Goal: Task Accomplishment & Management: Manage account settings

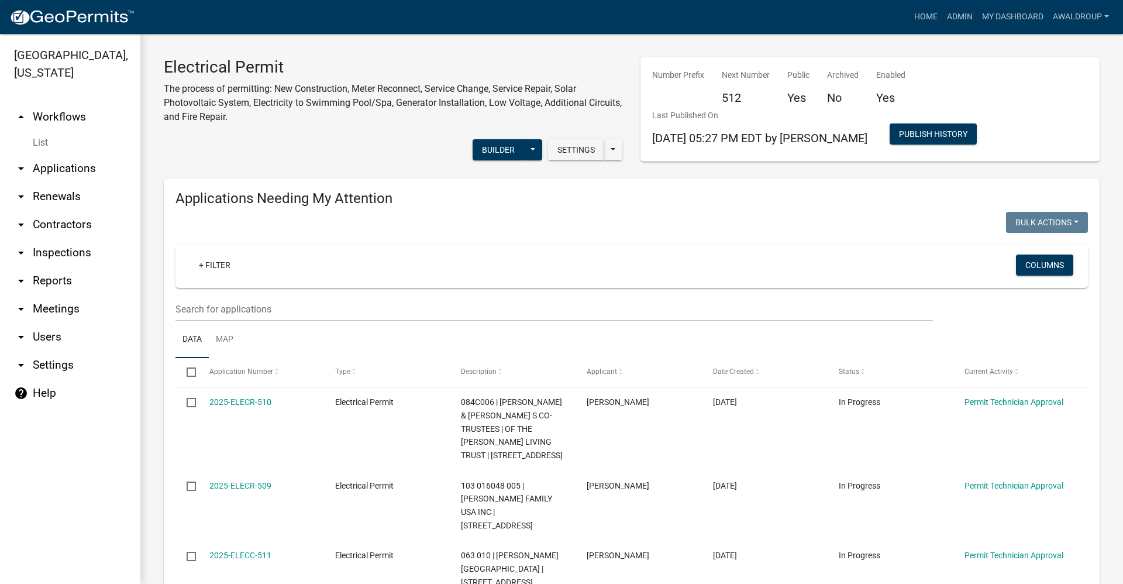
drag, startPoint x: 43, startPoint y: 284, endPoint x: 66, endPoint y: 281, distance: 22.4
click at [43, 284] on link "arrow_drop_down Reports" at bounding box center [70, 281] width 140 height 28
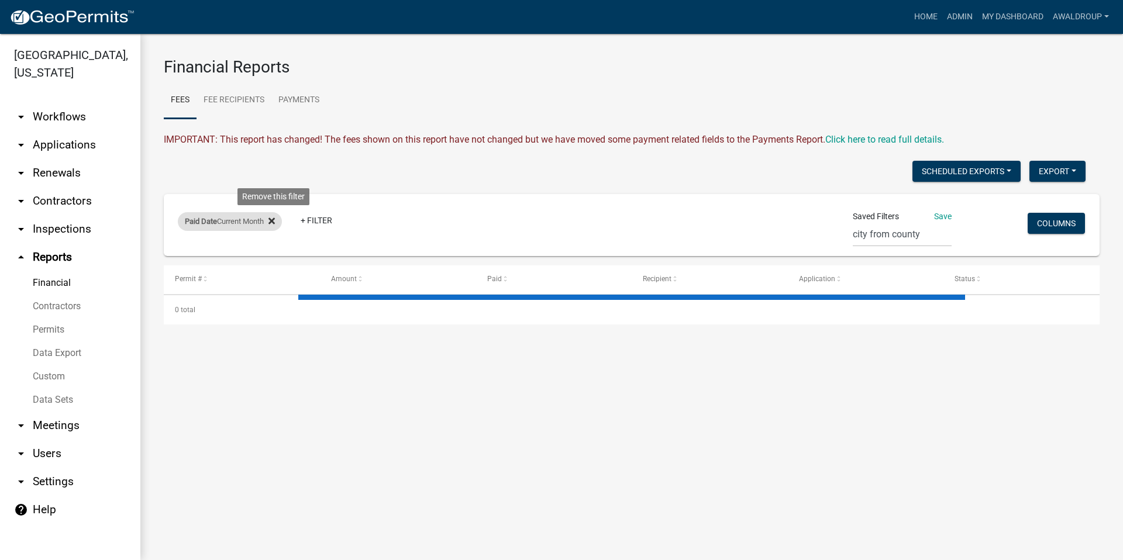
click at [274, 223] on icon at bounding box center [271, 221] width 6 height 6
click at [191, 223] on link "+ Filter" at bounding box center [203, 223] width 50 height 21
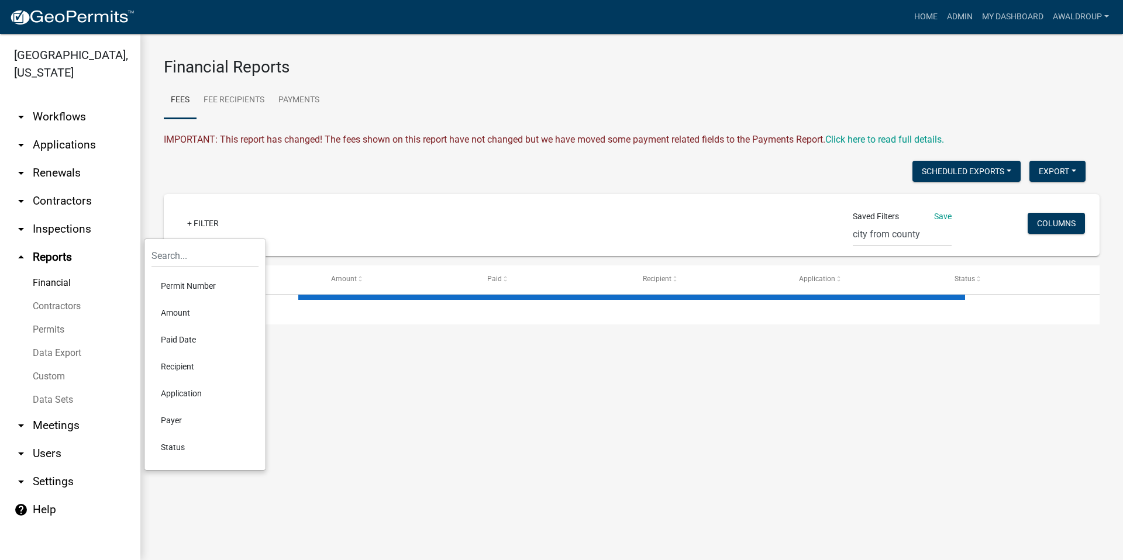
click at [172, 337] on li "Paid Date" at bounding box center [204, 339] width 107 height 27
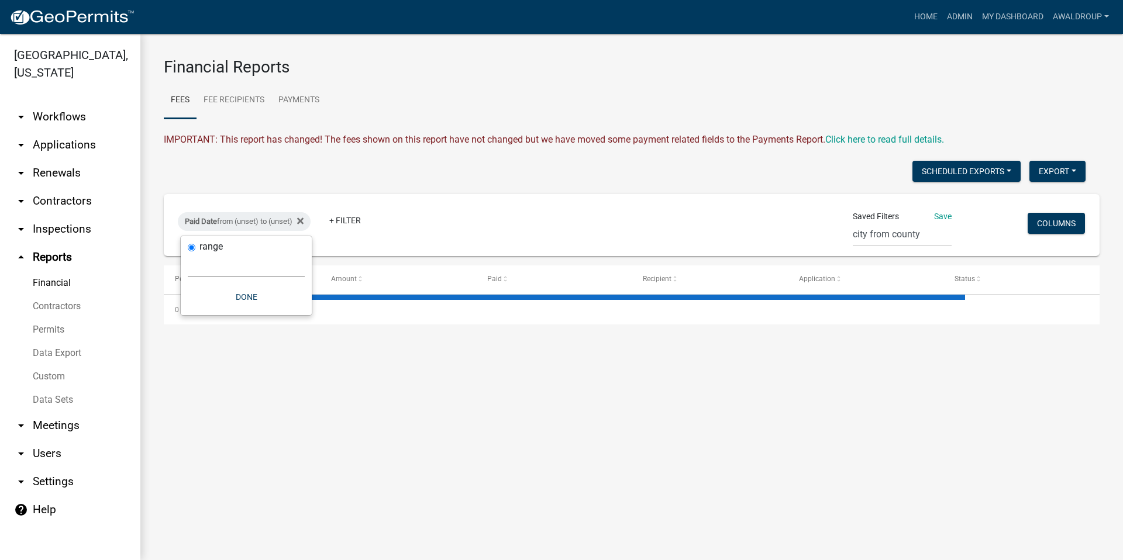
click at [234, 271] on select "[DATE] [DATE] Current Week Previous Week Current Month Last Month Current Calen…" at bounding box center [246, 265] width 117 height 24
select select "this_1_days"
click at [188, 253] on select "[DATE] [DATE] Current Week Previous Week Current Month Last Month Current Calen…" at bounding box center [246, 265] width 117 height 24
click at [225, 296] on button "Done" at bounding box center [217, 297] width 117 height 21
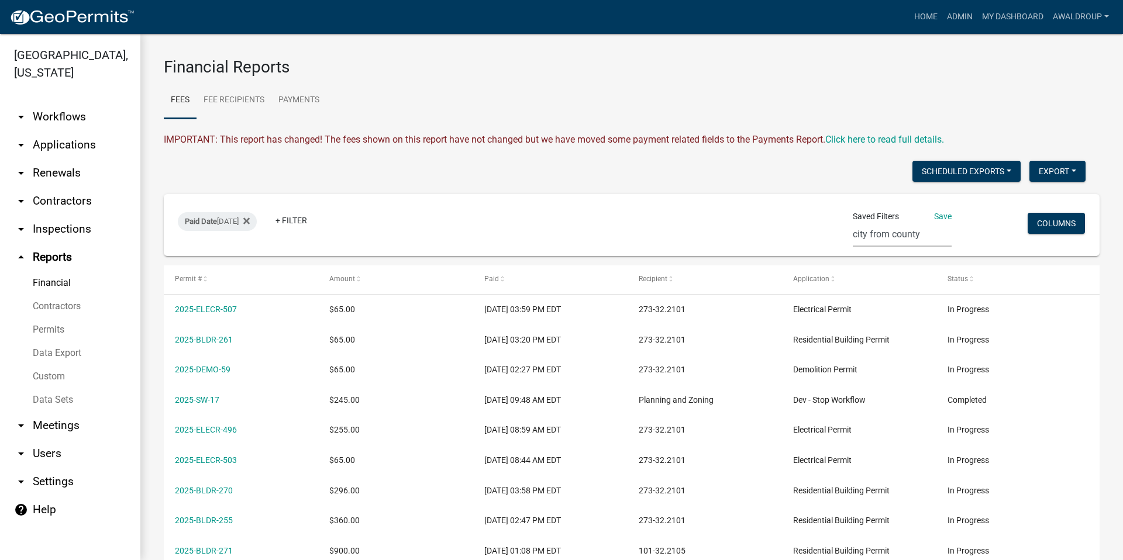
click at [853, 235] on select "city from county Cash, Check, CC Fee Payment - Recipient STR Licenses 2025 STR …" at bounding box center [902, 235] width 99 height 24
click at [702, 219] on div "Paid Date [DATE] + Filter" at bounding box center [477, 225] width 617 height 30
click at [1058, 171] on button "Export" at bounding box center [1057, 171] width 56 height 21
click at [1022, 205] on button "Excel Format (.xlsx)" at bounding box center [1030, 202] width 109 height 28
drag, startPoint x: 604, startPoint y: 74, endPoint x: 591, endPoint y: 81, distance: 14.4
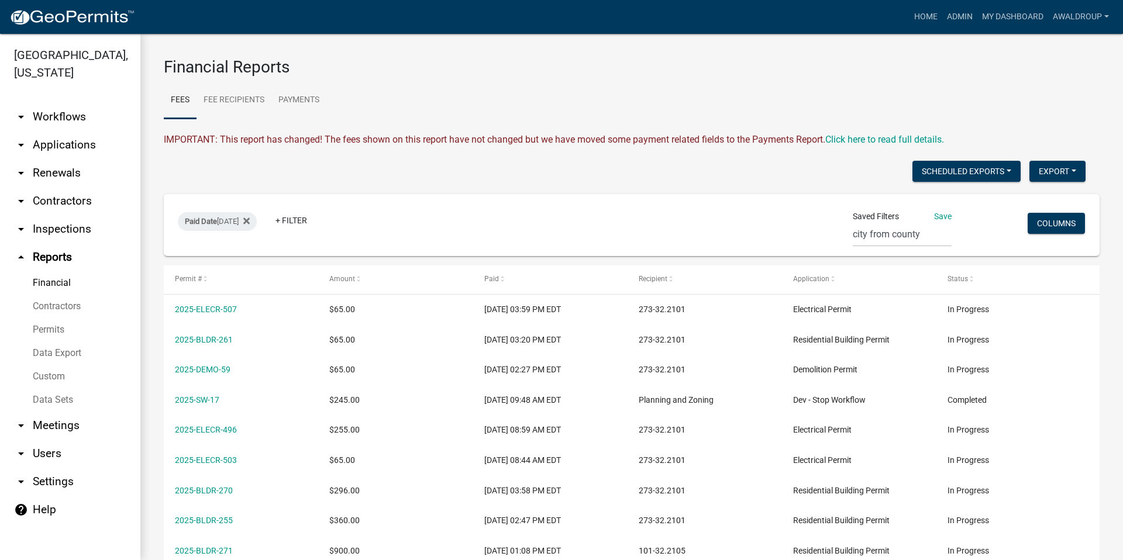
click at [604, 74] on h3 "Financial Reports" at bounding box center [632, 67] width 936 height 20
click at [69, 142] on link "arrow_drop_down Applications" at bounding box center [70, 145] width 140 height 28
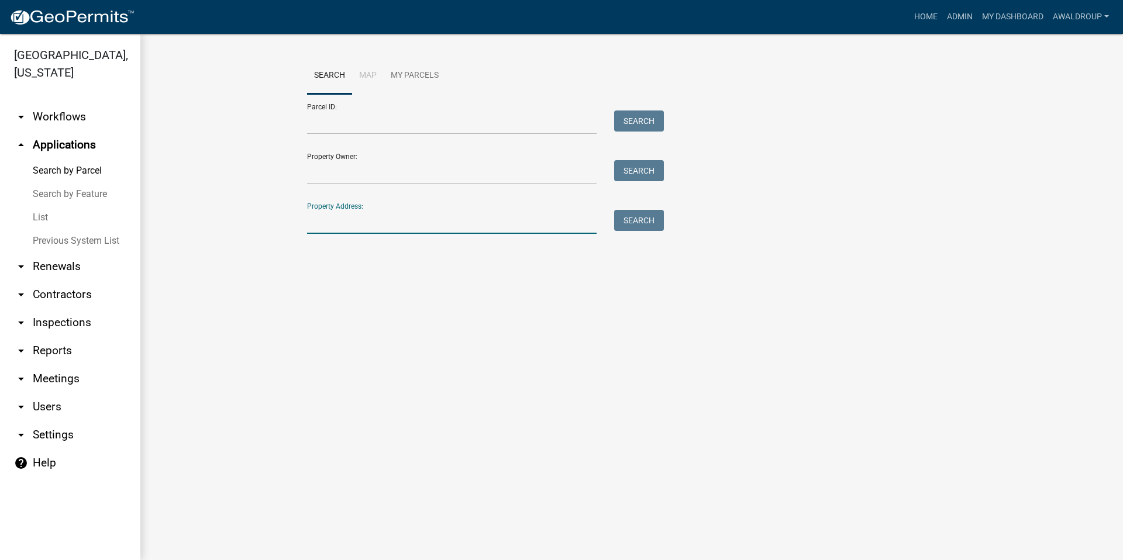
click at [373, 225] on input "Property Address:" at bounding box center [452, 222] width 290 height 24
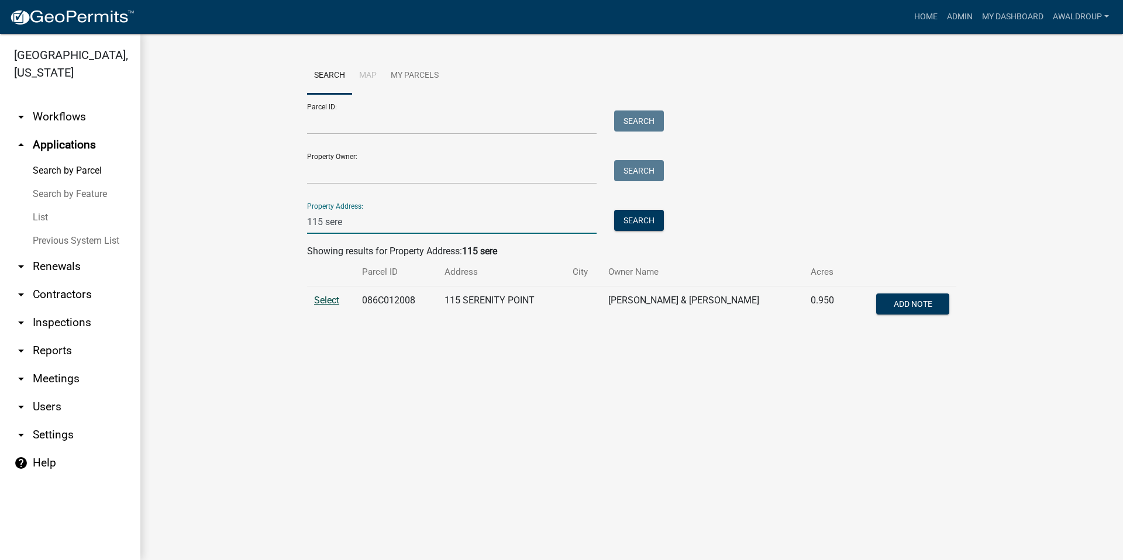
type input "115 sere"
click at [321, 297] on span "Select" at bounding box center [326, 300] width 25 height 11
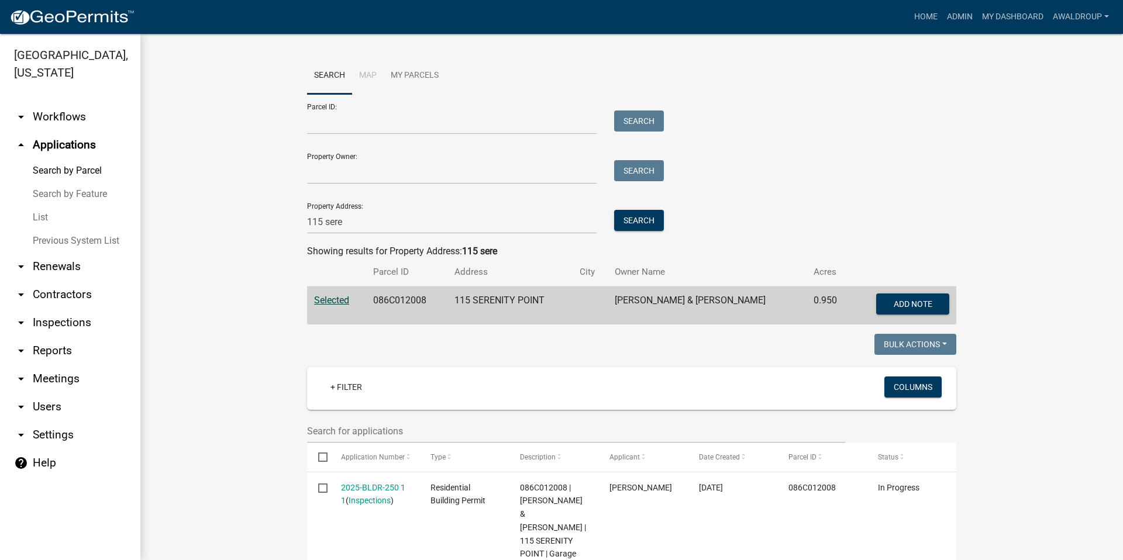
scroll to position [234, 0]
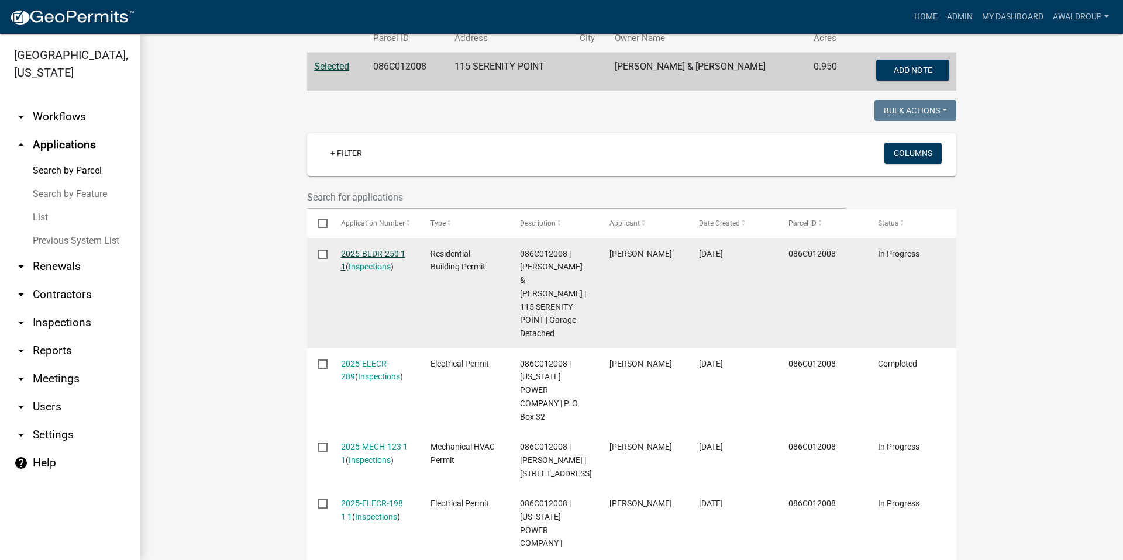
click at [374, 250] on link "2025-BLDR-250 1 1" at bounding box center [373, 260] width 64 height 23
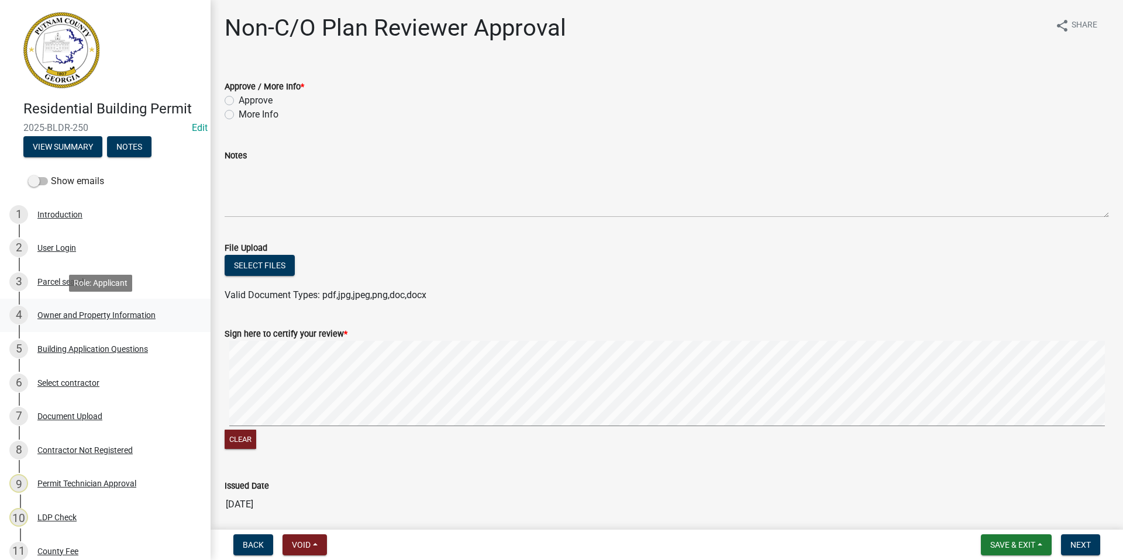
click at [80, 316] on div "Owner and Property Information" at bounding box center [96, 315] width 118 height 8
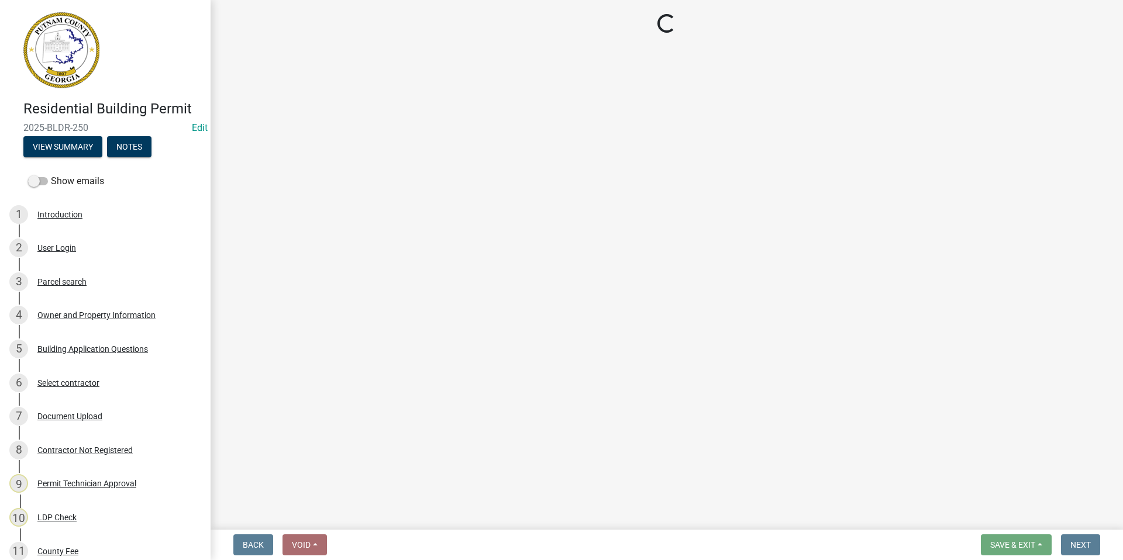
select select "34fe85c2-5f76-4343-b6bb-8ca387e0bed7"
select select "83394b22-4a11-496c-8e5c-75ade2e72faf"
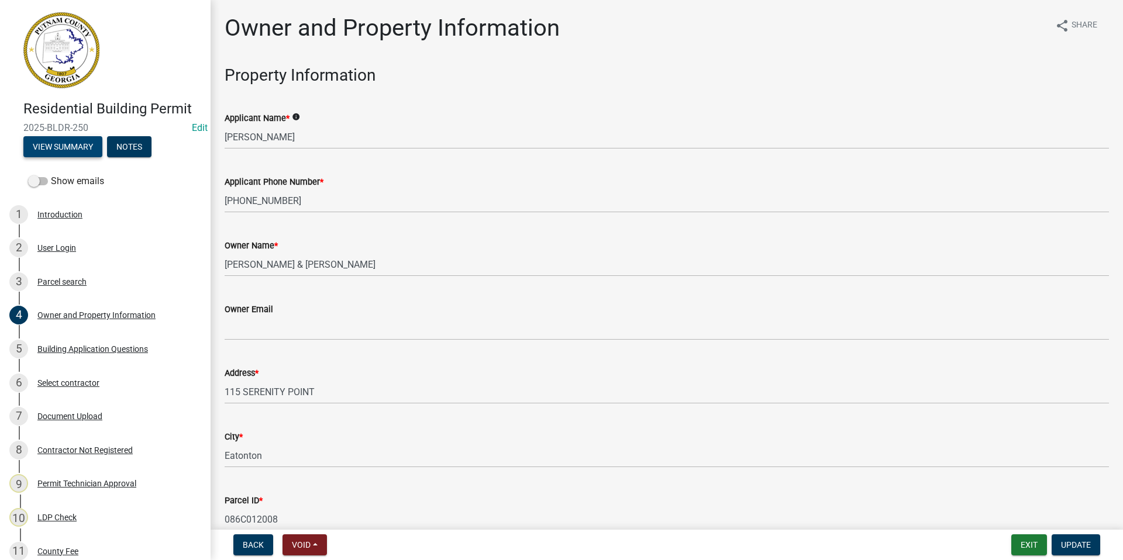
click at [80, 150] on button "View Summary" at bounding box center [62, 146] width 79 height 21
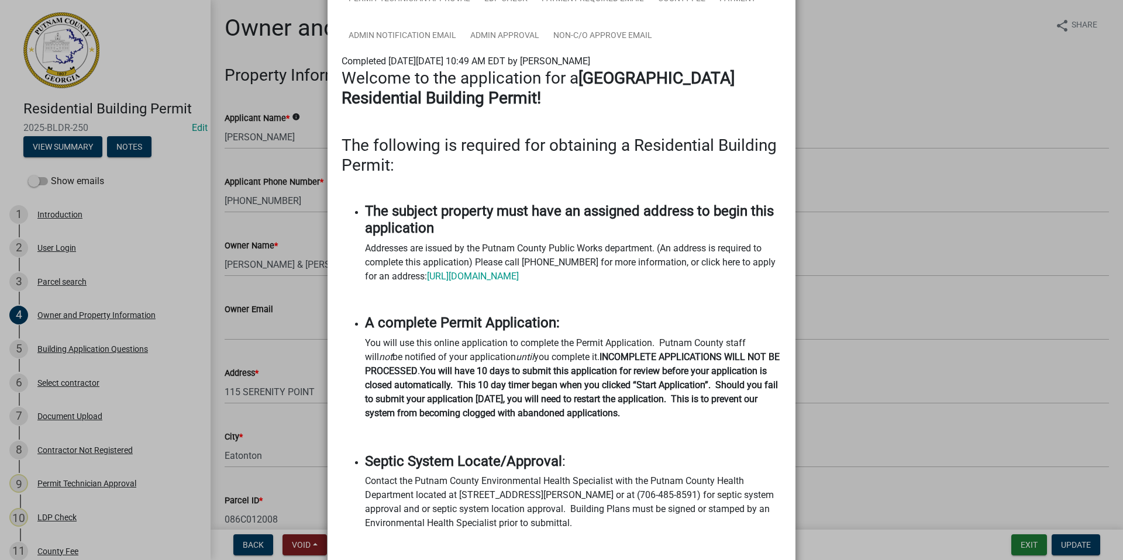
scroll to position [117, 0]
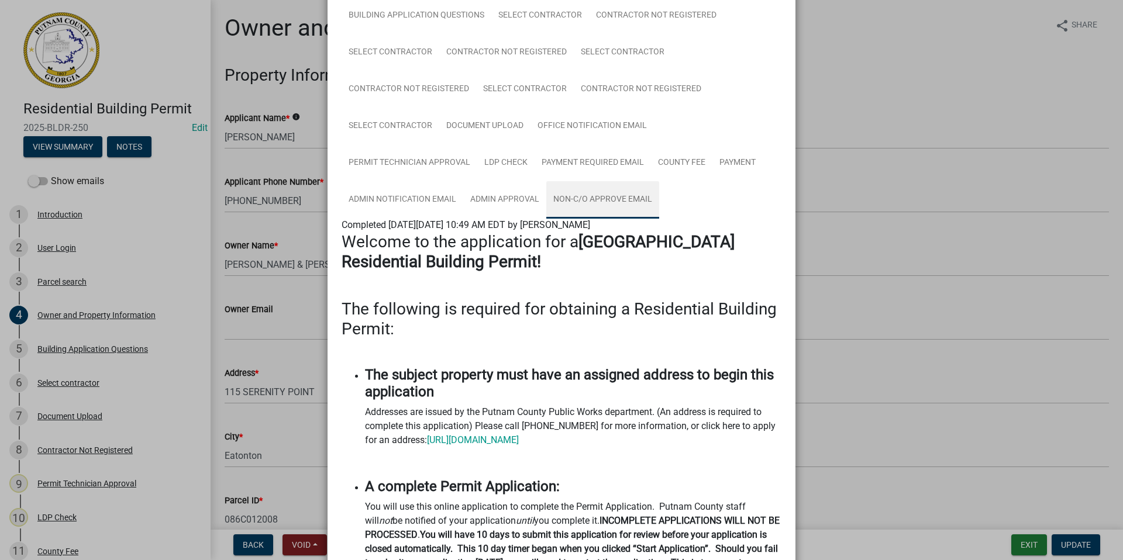
click at [597, 192] on link "Non-C/O Approve Email" at bounding box center [602, 199] width 113 height 37
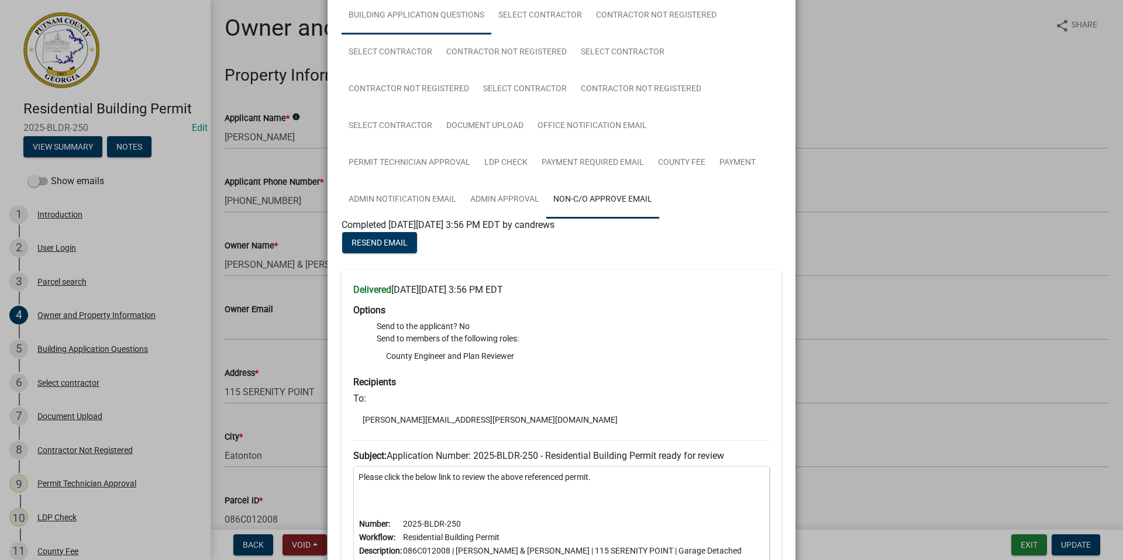
scroll to position [58, 0]
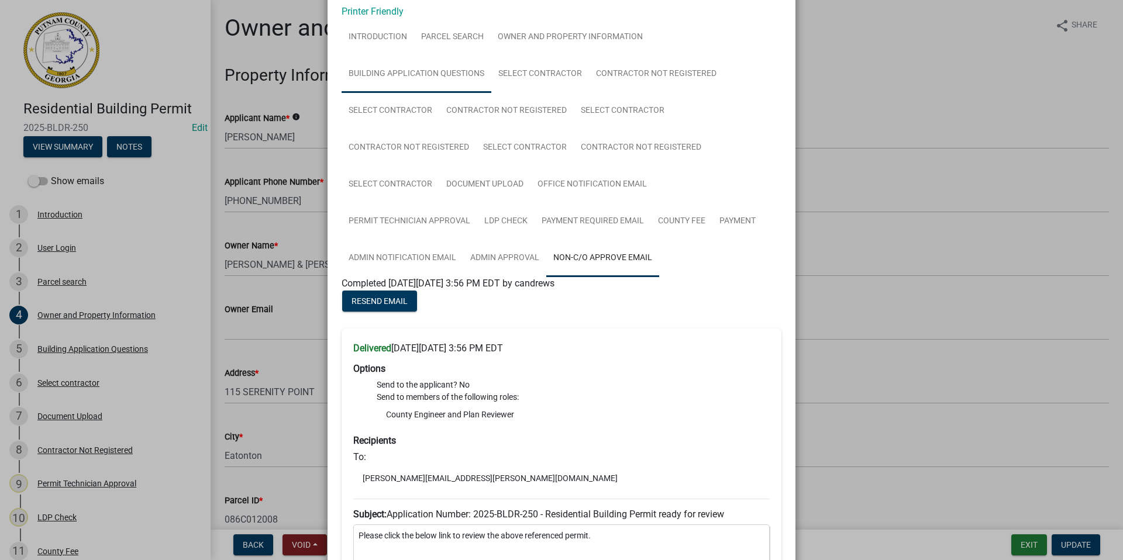
click at [425, 70] on link "Building Application Questions" at bounding box center [417, 74] width 150 height 37
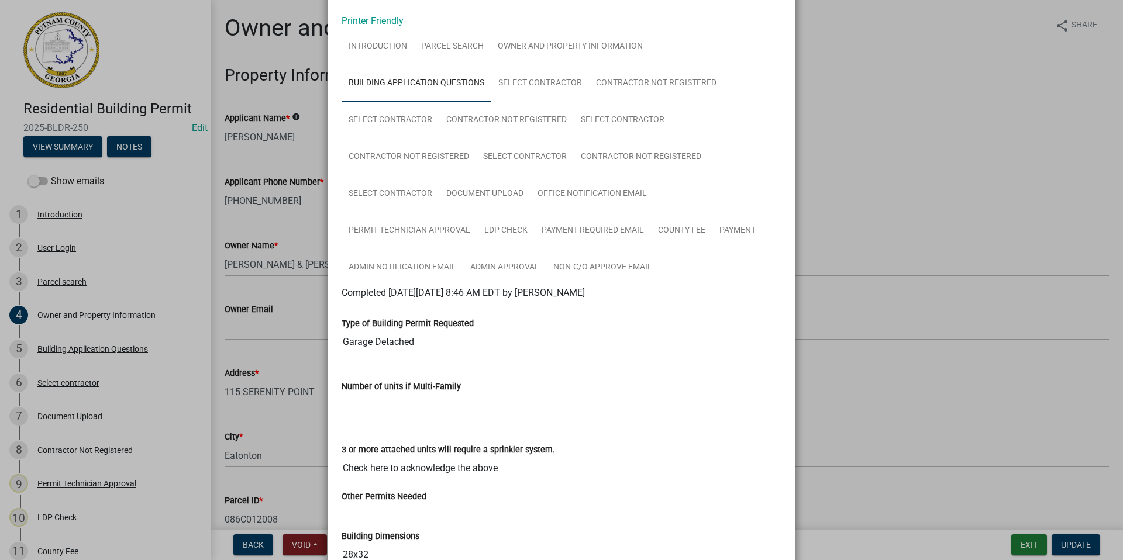
scroll to position [0, 0]
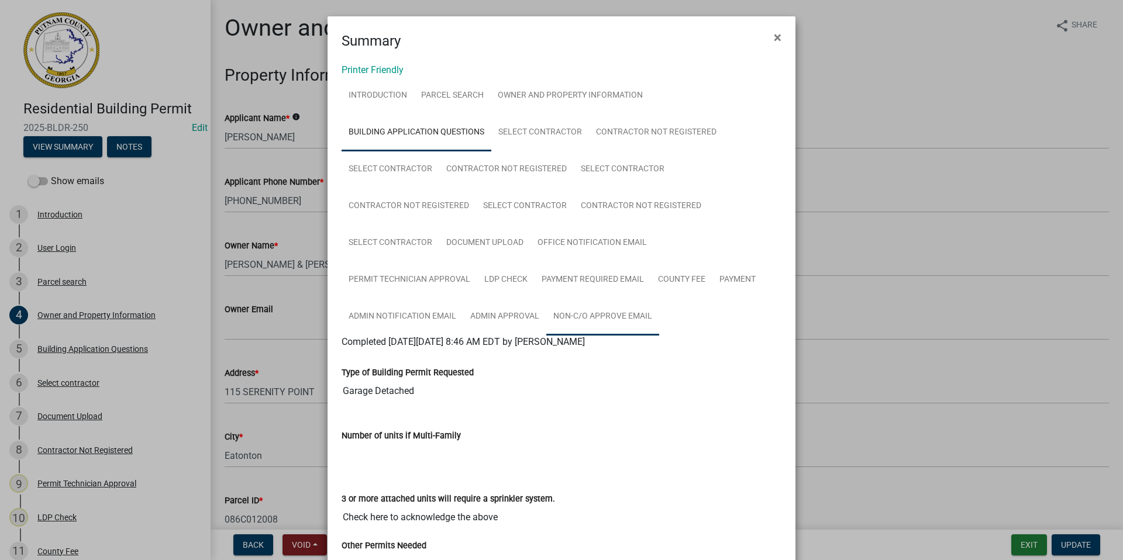
click at [596, 311] on link "Non-C/O Approve Email" at bounding box center [602, 316] width 113 height 37
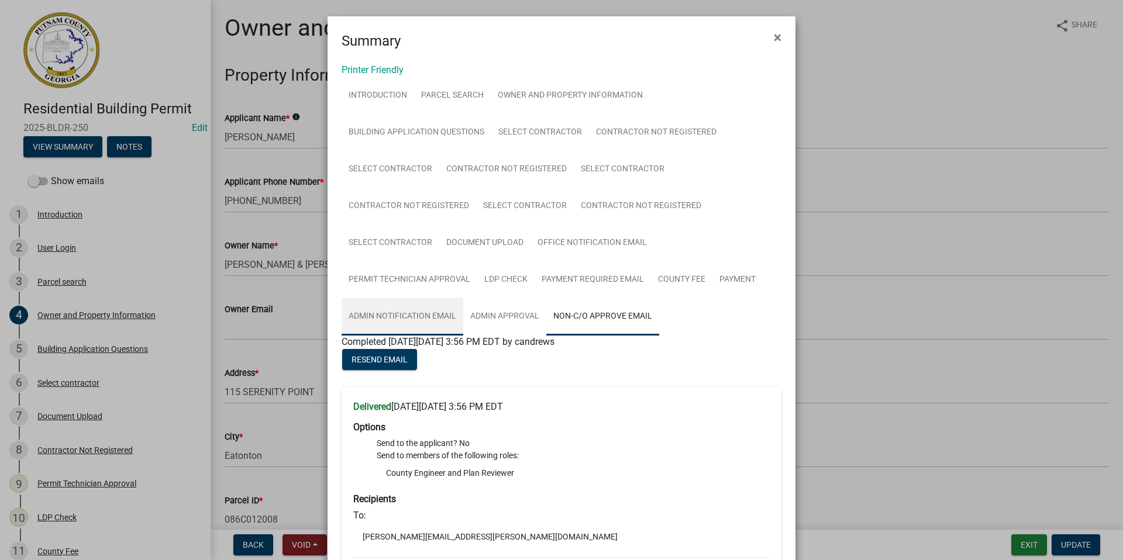
click at [377, 318] on link "Admin Notification Email" at bounding box center [403, 316] width 122 height 37
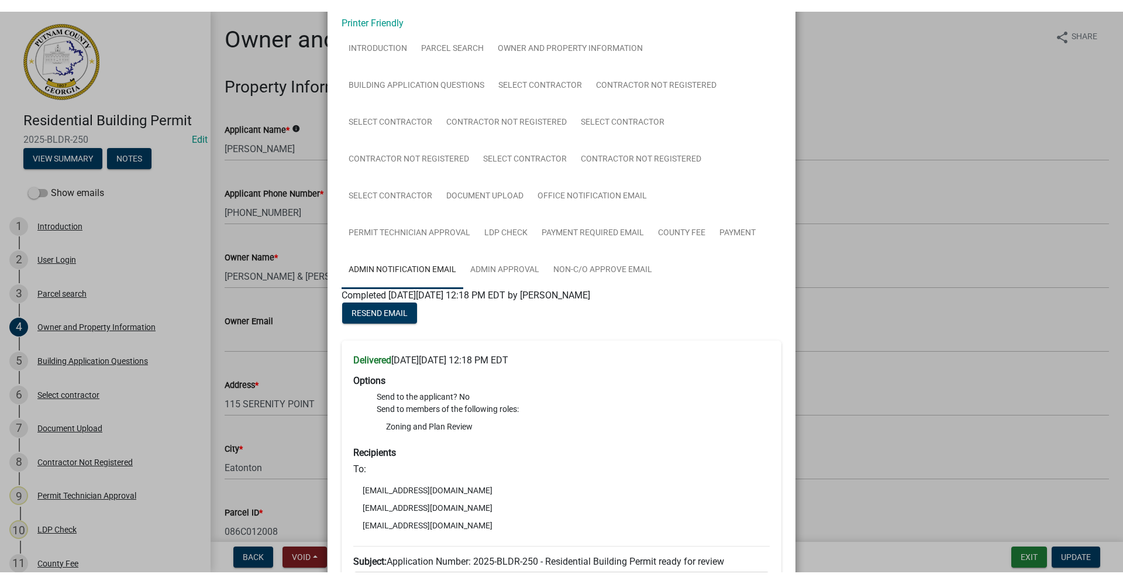
scroll to position [117, 0]
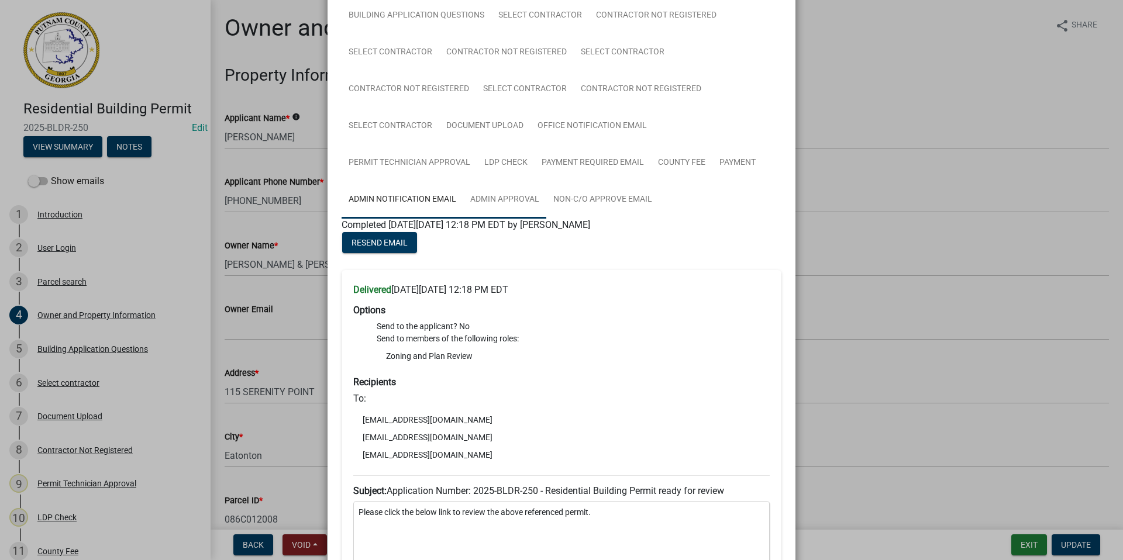
click at [506, 201] on link "Admin Approval" at bounding box center [504, 199] width 83 height 37
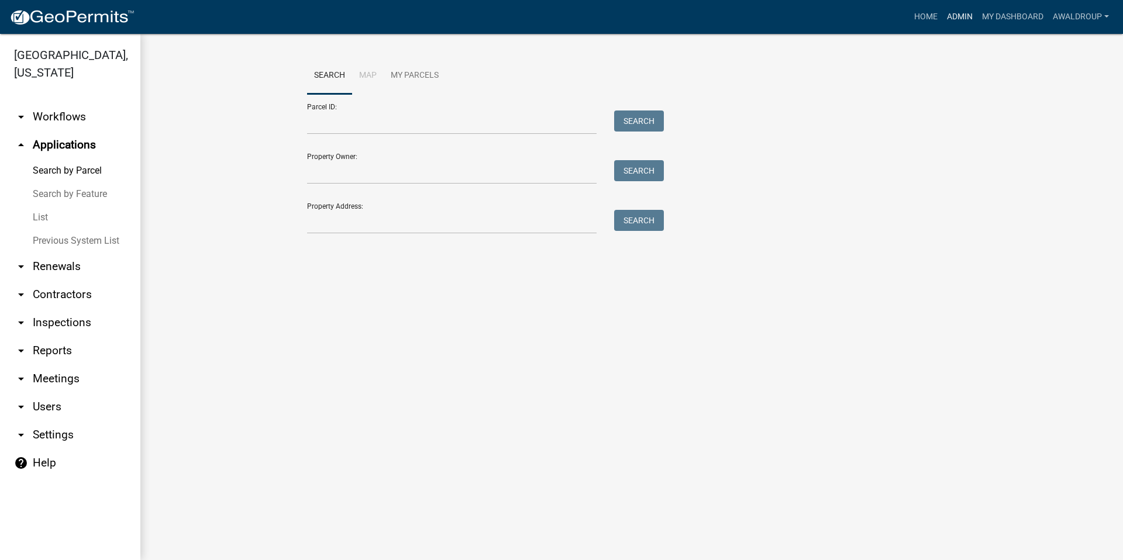
click at [954, 14] on link "Admin" at bounding box center [959, 17] width 35 height 22
